Goal: Use online tool/utility

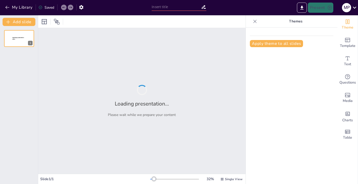
type input "Imported stafvergadering HP .pptx"
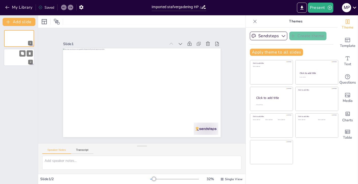
click at [23, 60] on div at bounding box center [19, 57] width 31 height 17
click at [16, 37] on div at bounding box center [19, 38] width 31 height 17
click at [324, 10] on button "Present" at bounding box center [320, 8] width 25 height 10
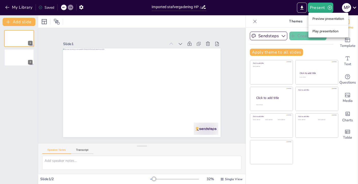
click at [326, 18] on li "Preview presentation" at bounding box center [328, 19] width 40 height 8
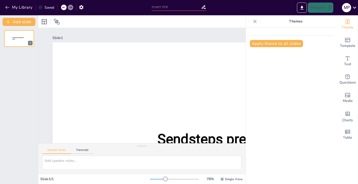
type input "Imported stafvergadering HP .pptx"
